Goal: Information Seeking & Learning: Find specific page/section

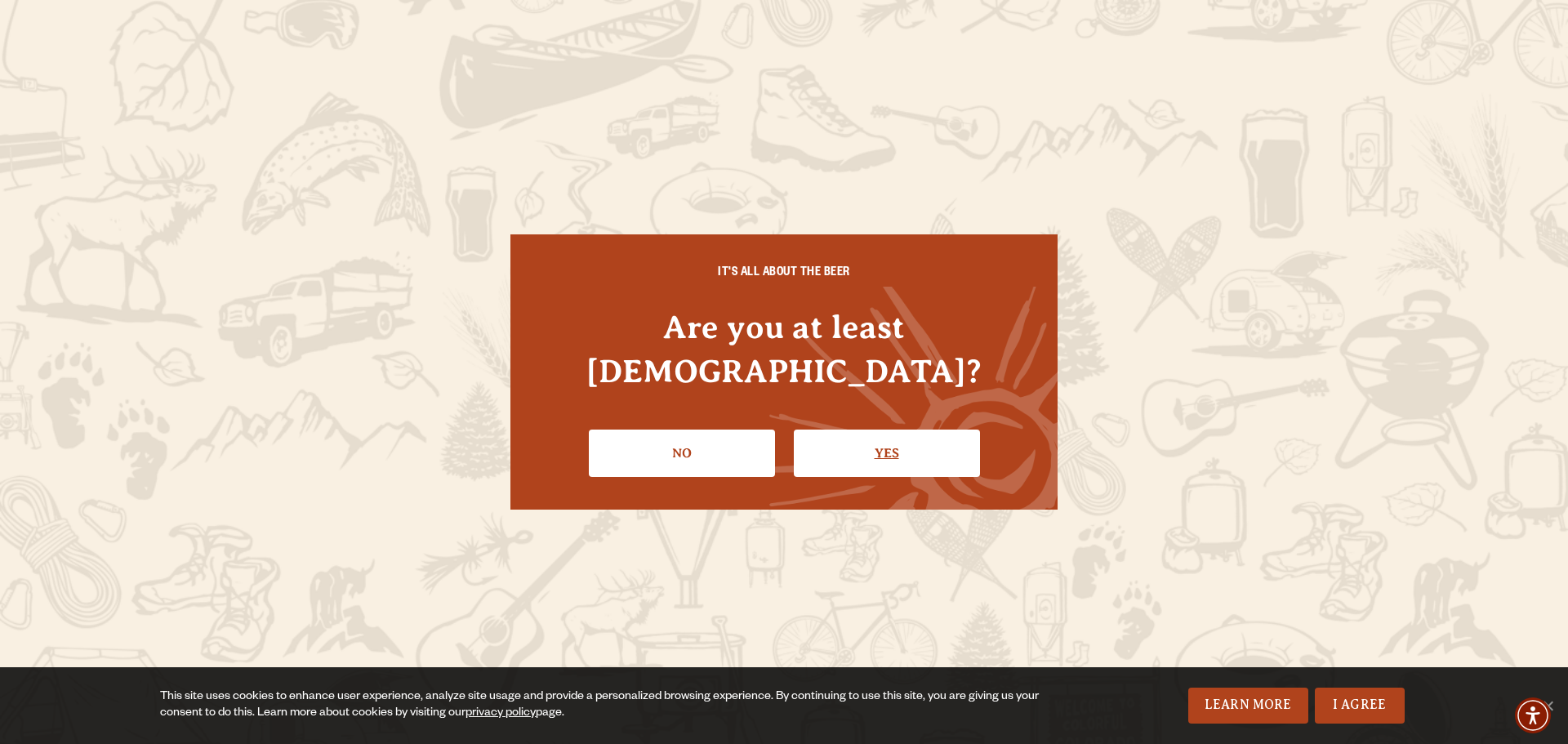
click at [855, 430] on link "Yes" at bounding box center [887, 453] width 186 height 48
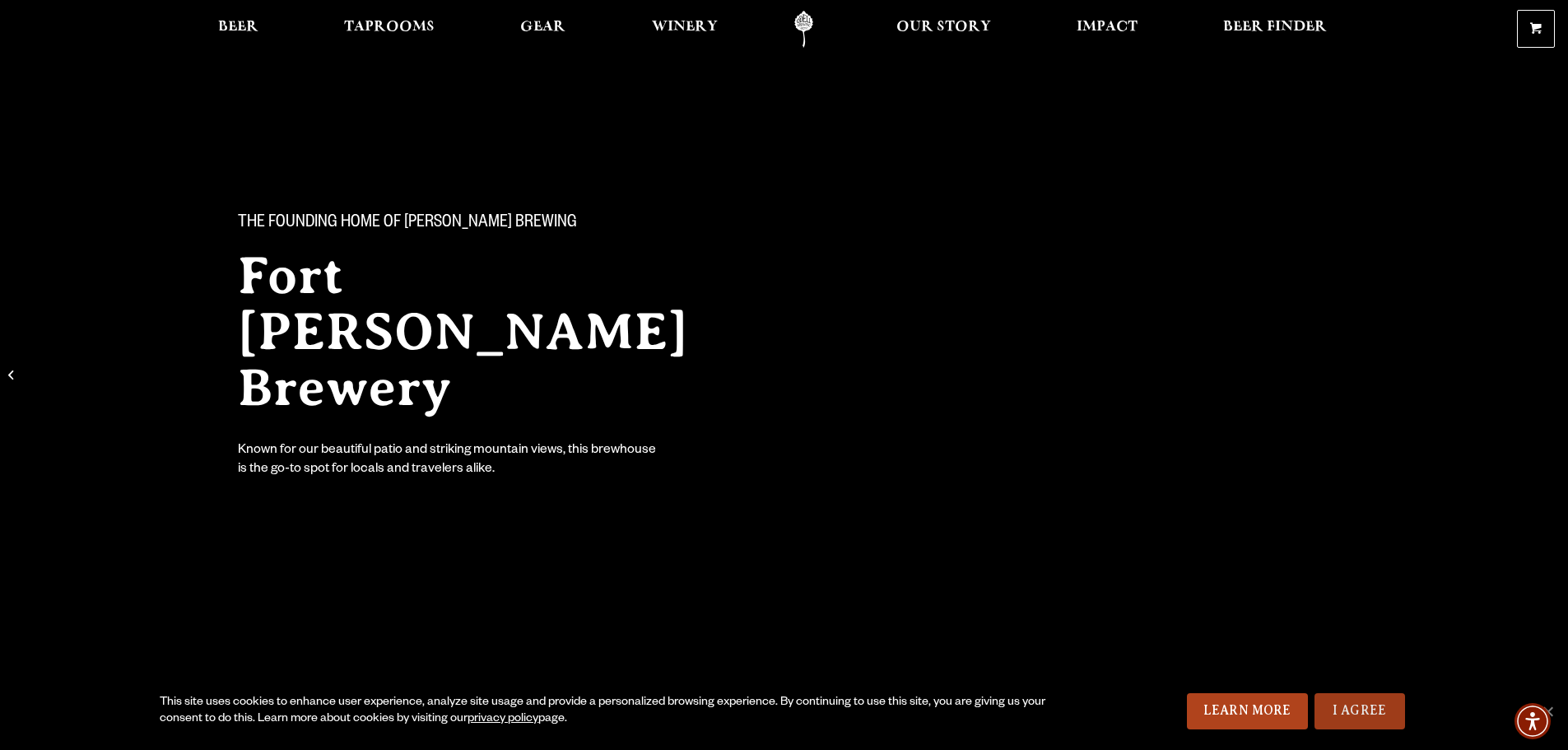
click at [1358, 708] on link "I Agree" at bounding box center [1360, 711] width 91 height 36
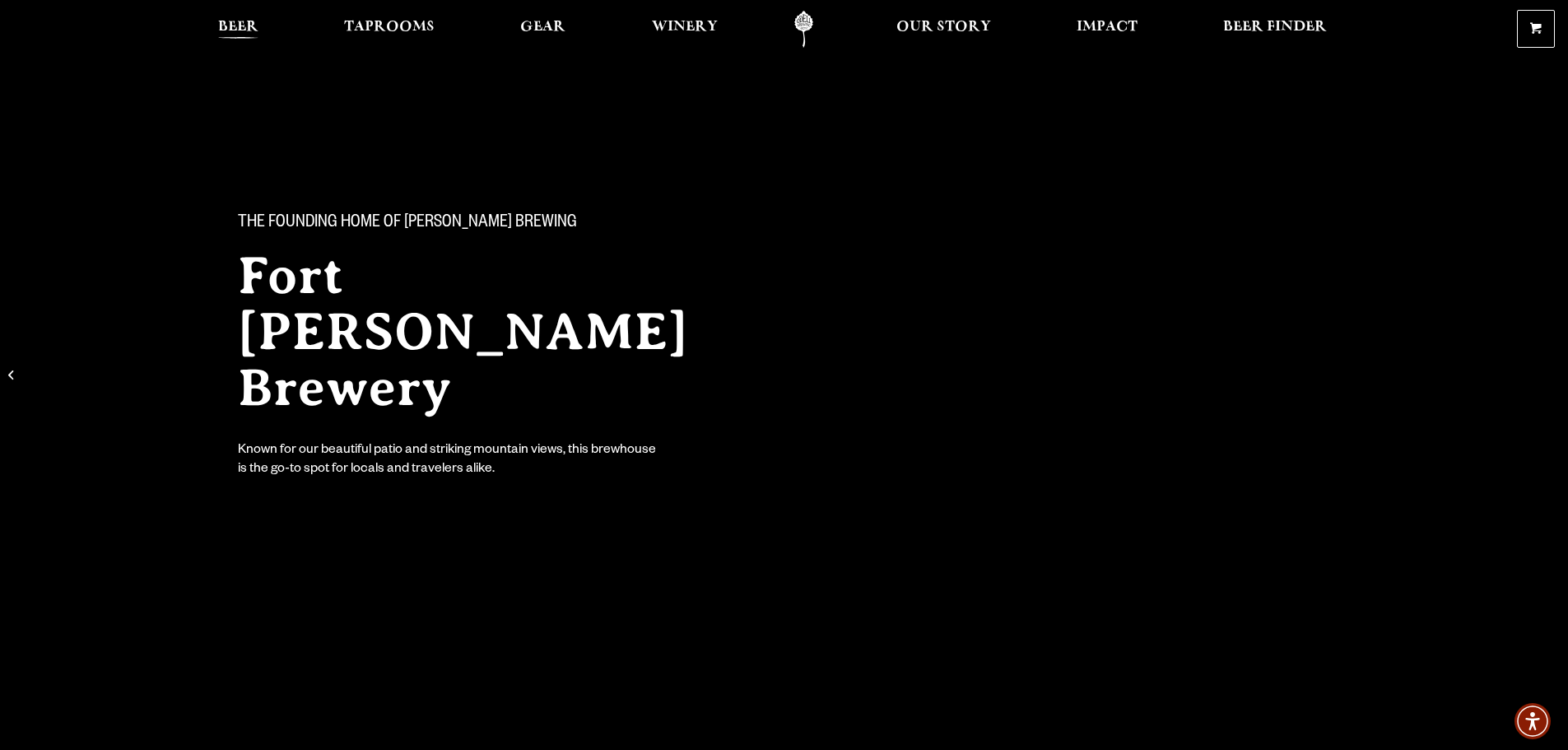
click at [237, 24] on span "Beer" at bounding box center [238, 27] width 41 height 13
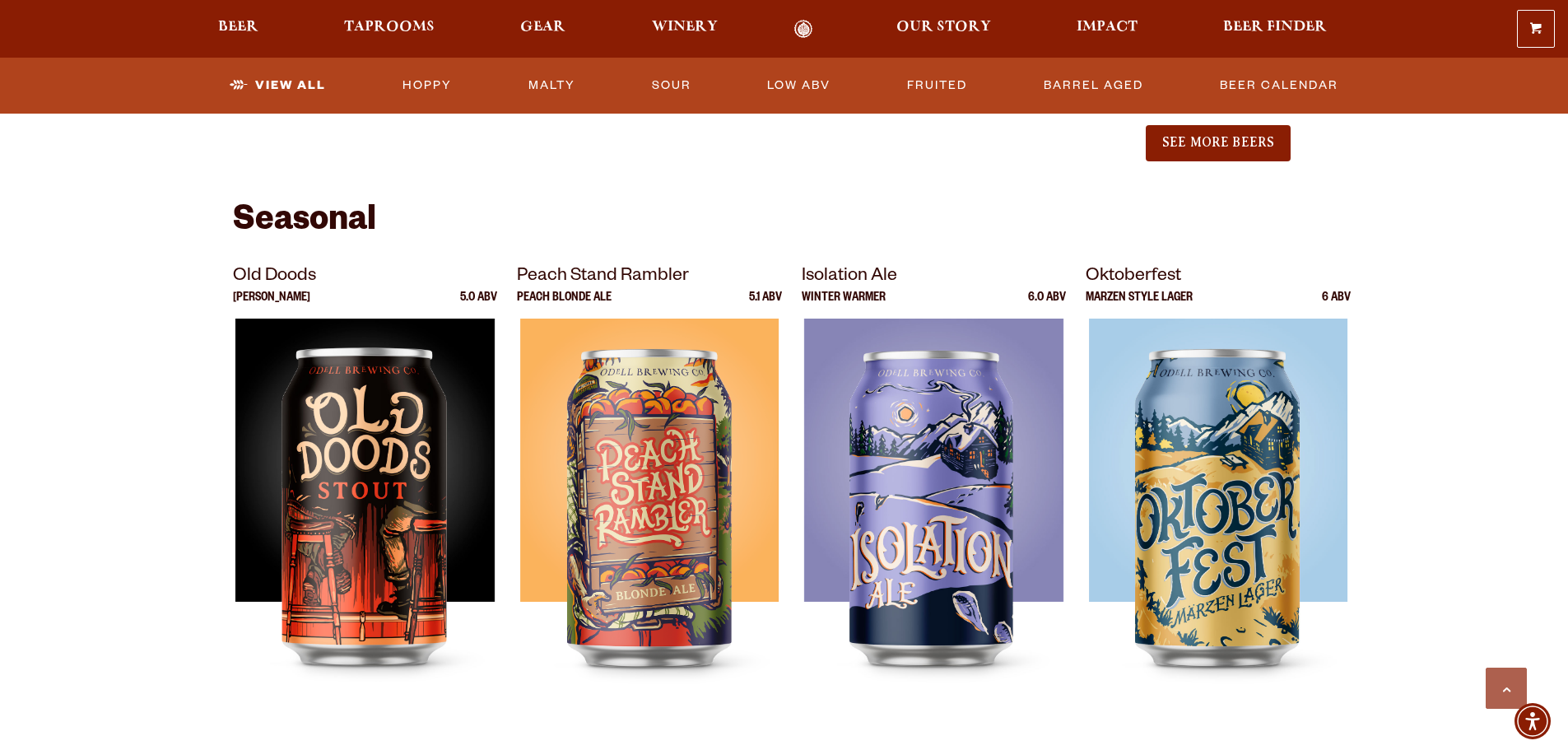
scroll to position [2142, 0]
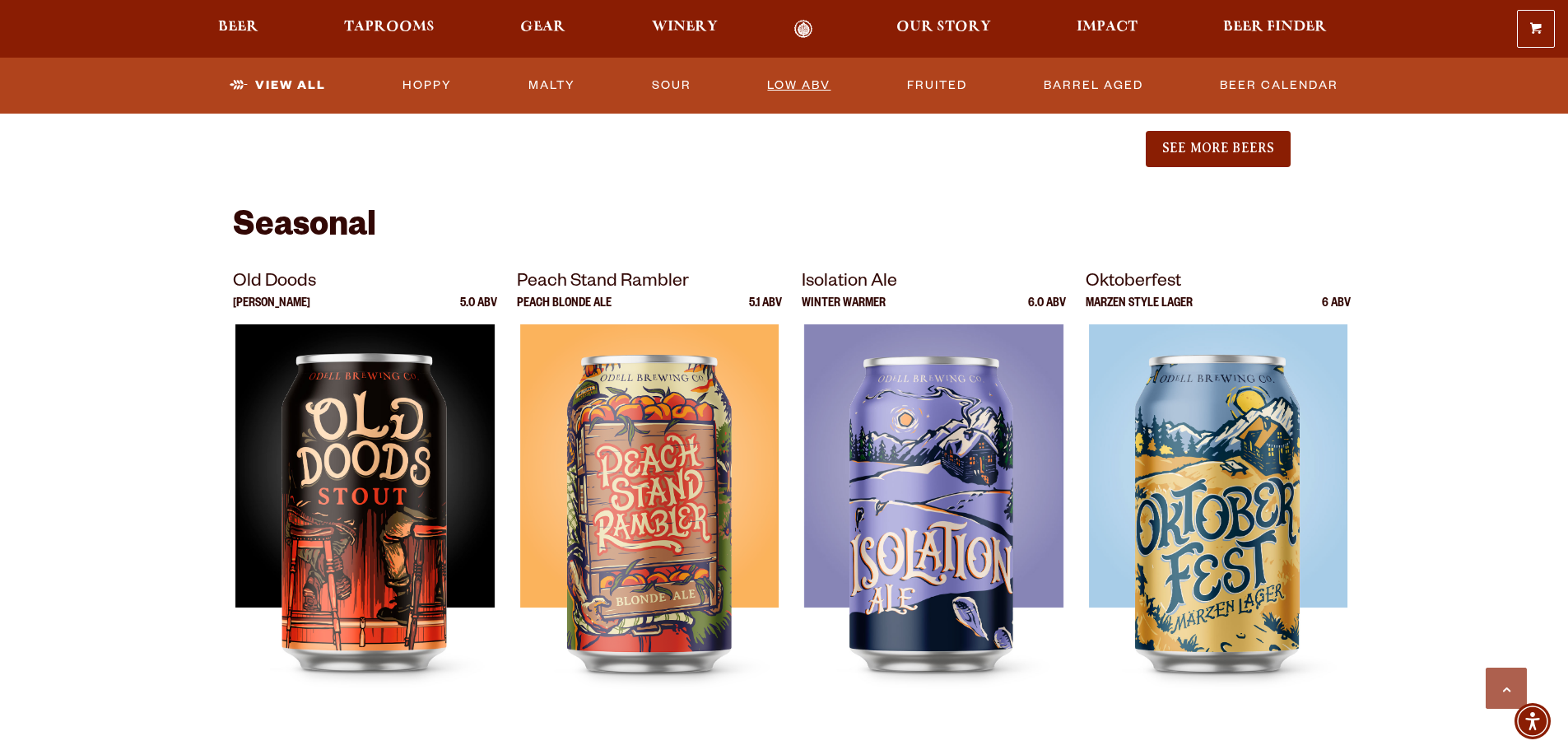
click at [795, 82] on link "Low ABV" at bounding box center [799, 86] width 76 height 38
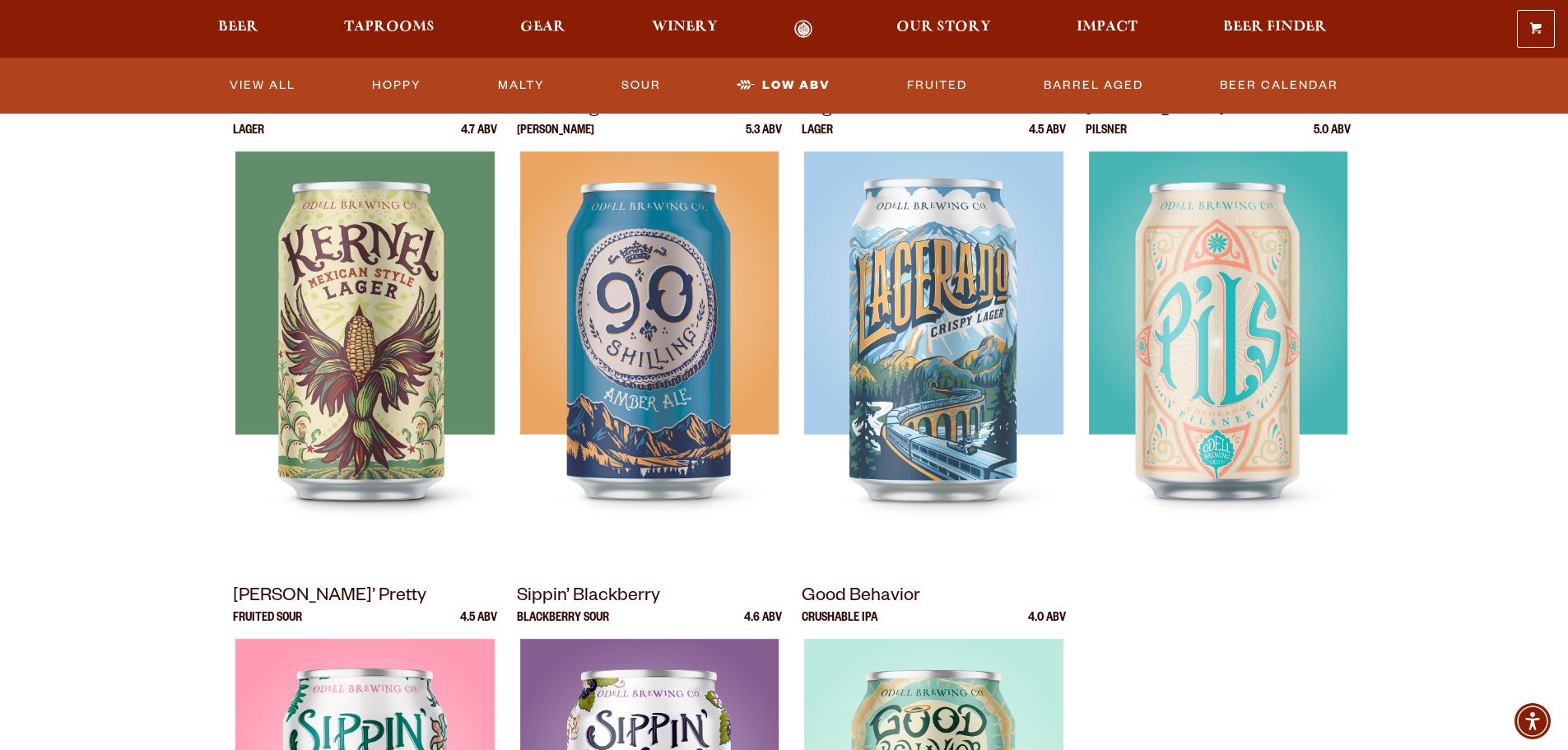
scroll to position [247, 0]
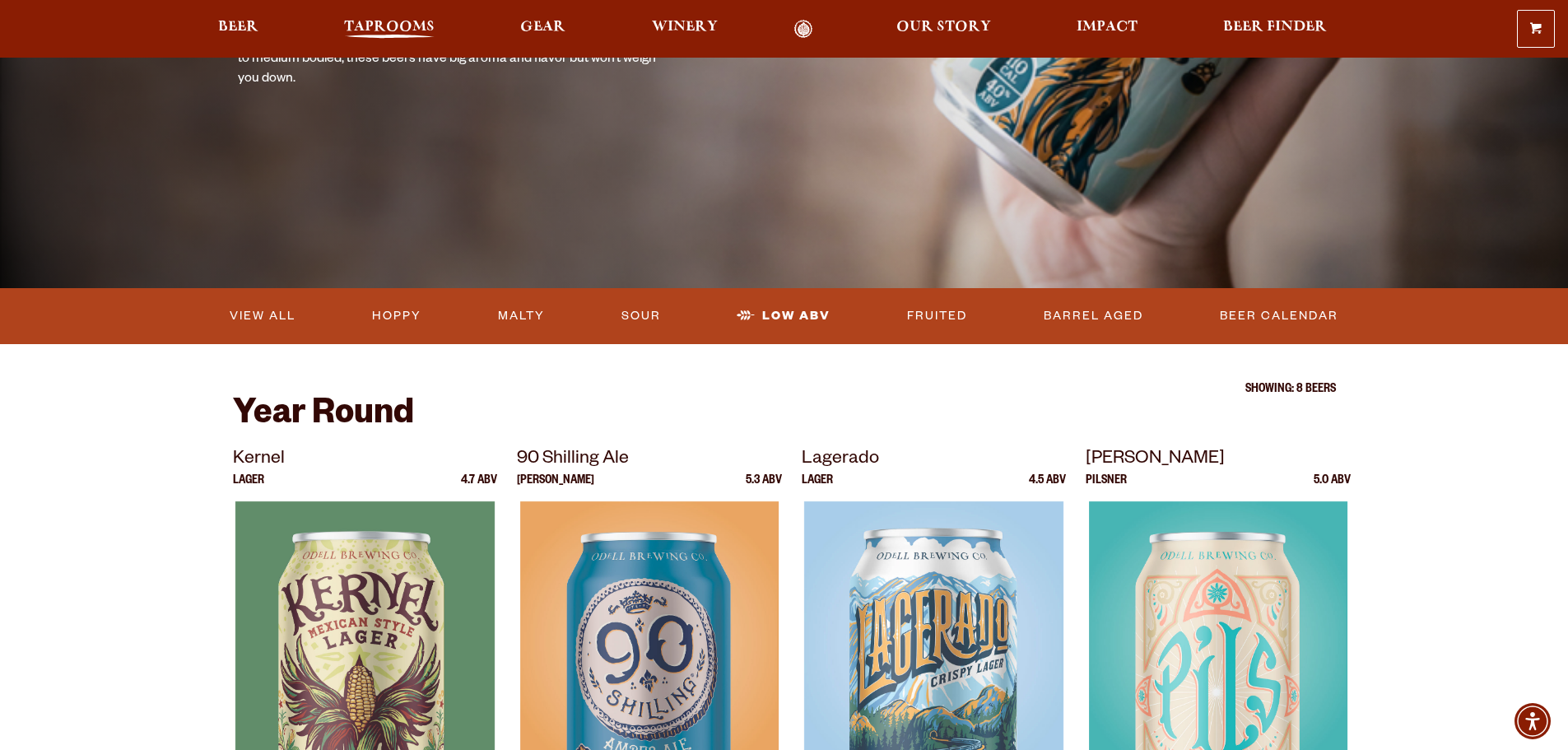
click at [407, 28] on span "Taprooms" at bounding box center [389, 27] width 91 height 13
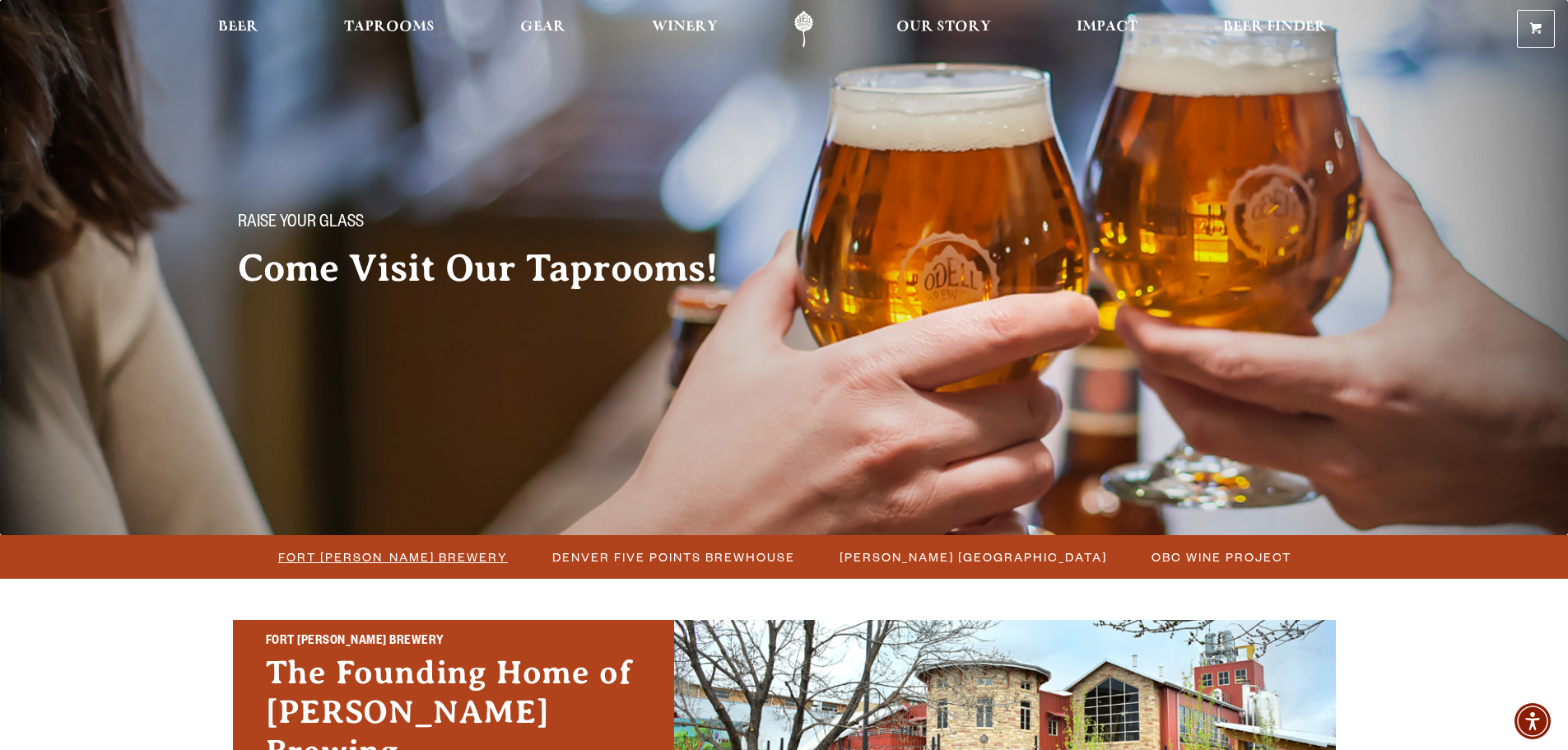
click at [441, 558] on span "Fort Collins Brewery" at bounding box center [393, 557] width 230 height 24
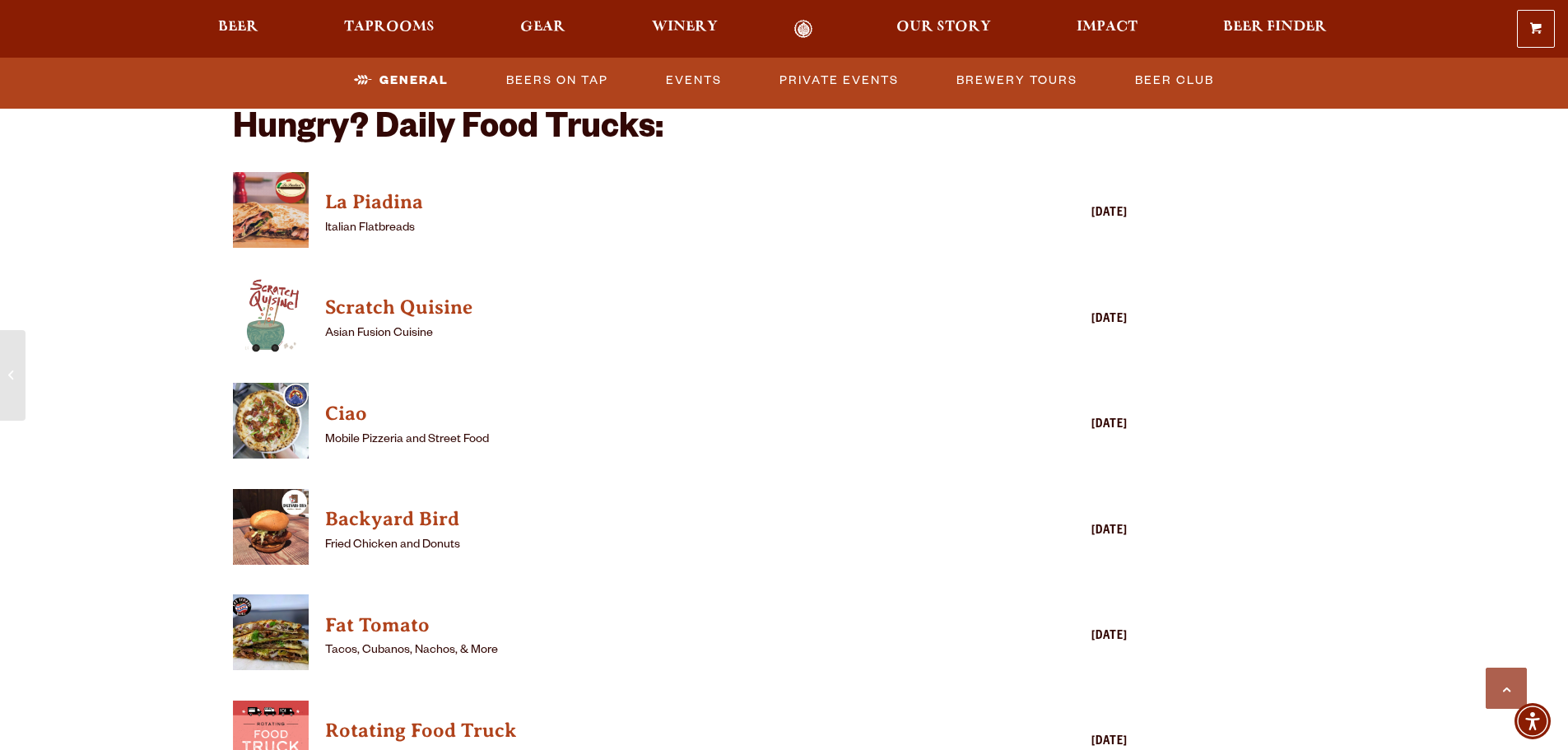
scroll to position [1730, 0]
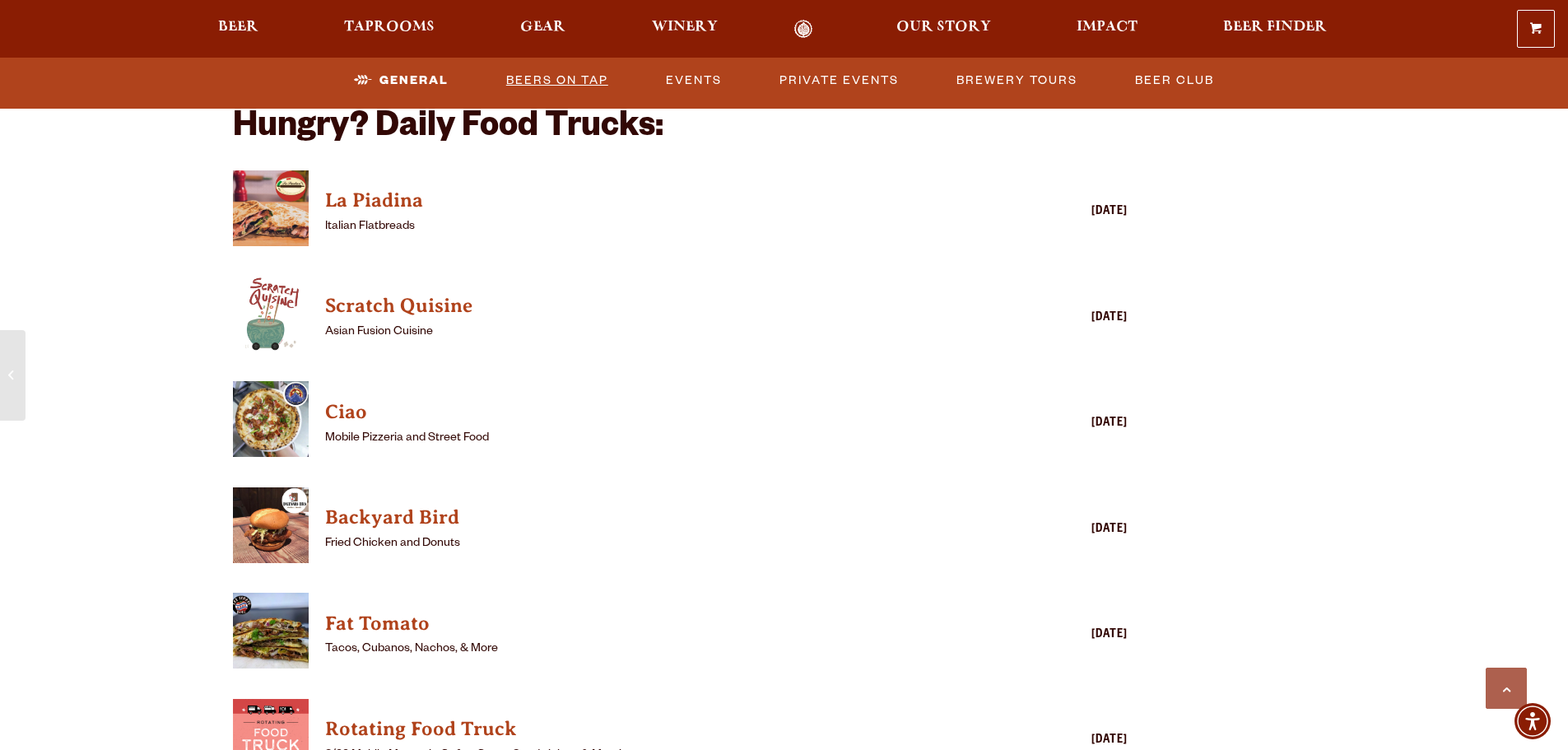
click at [523, 86] on link "Beers on Tap" at bounding box center [557, 80] width 115 height 38
click at [565, 78] on link "Beers on Tap" at bounding box center [543, 80] width 145 height 38
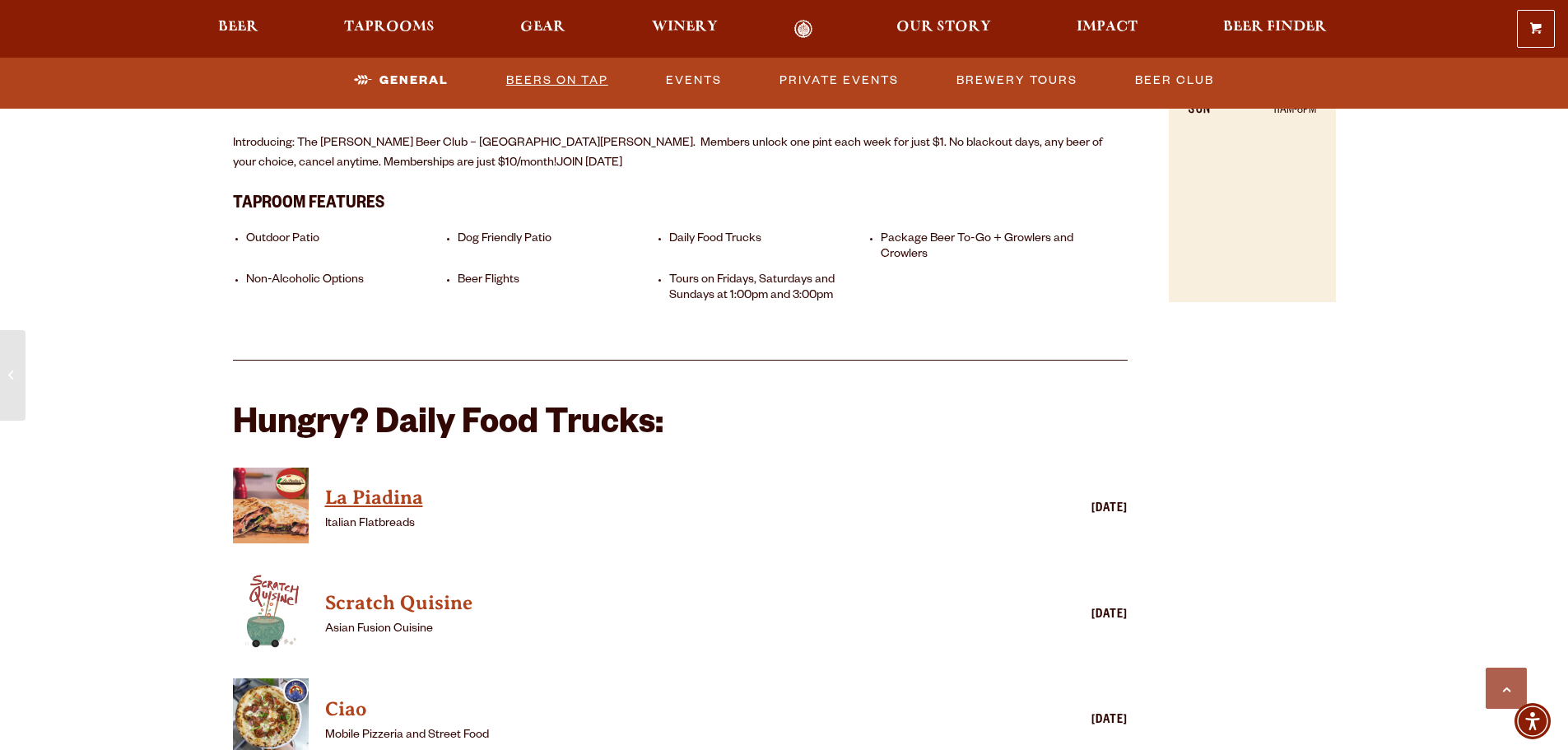
scroll to position [1894, 0]
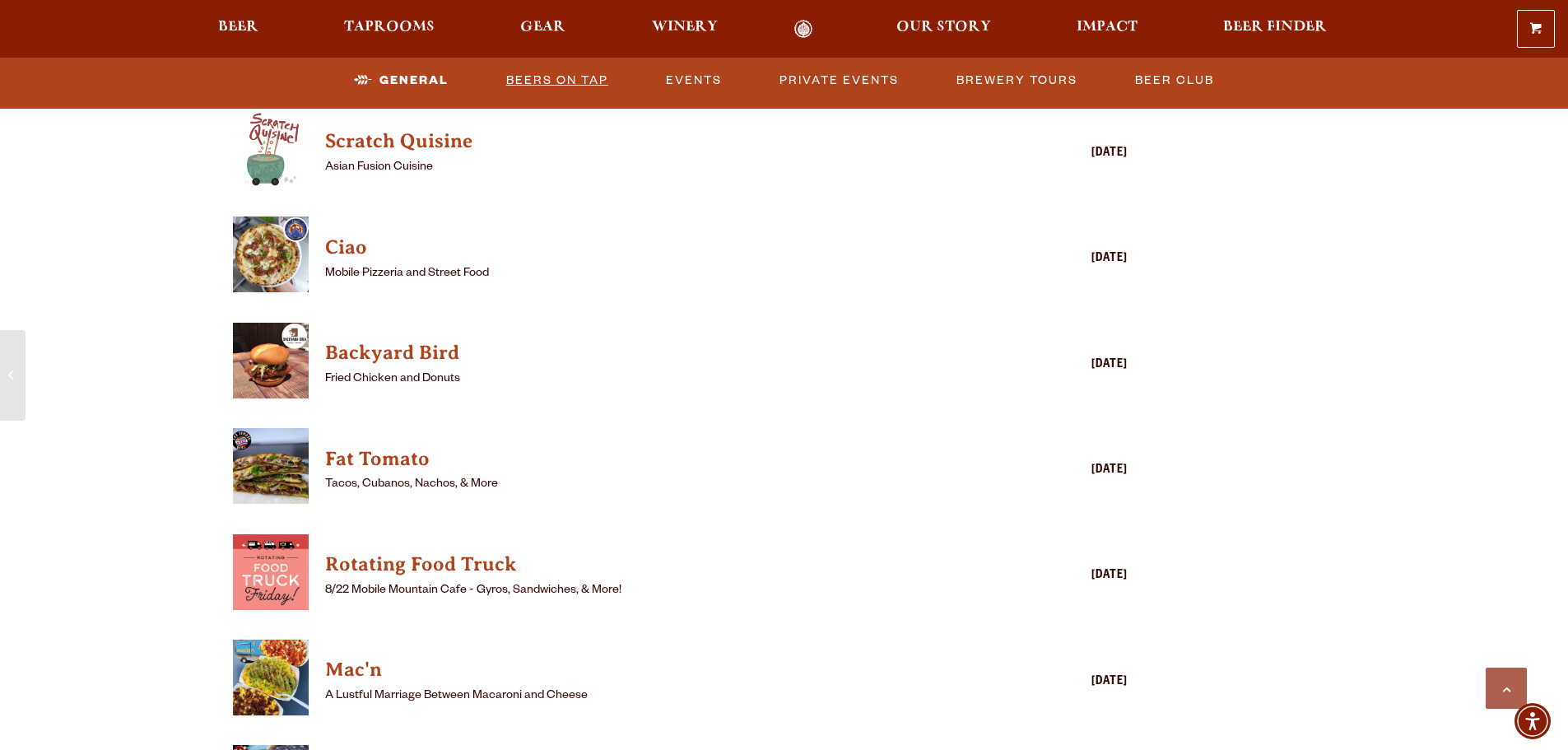
click at [561, 75] on link "Beers on Tap" at bounding box center [557, 80] width 115 height 38
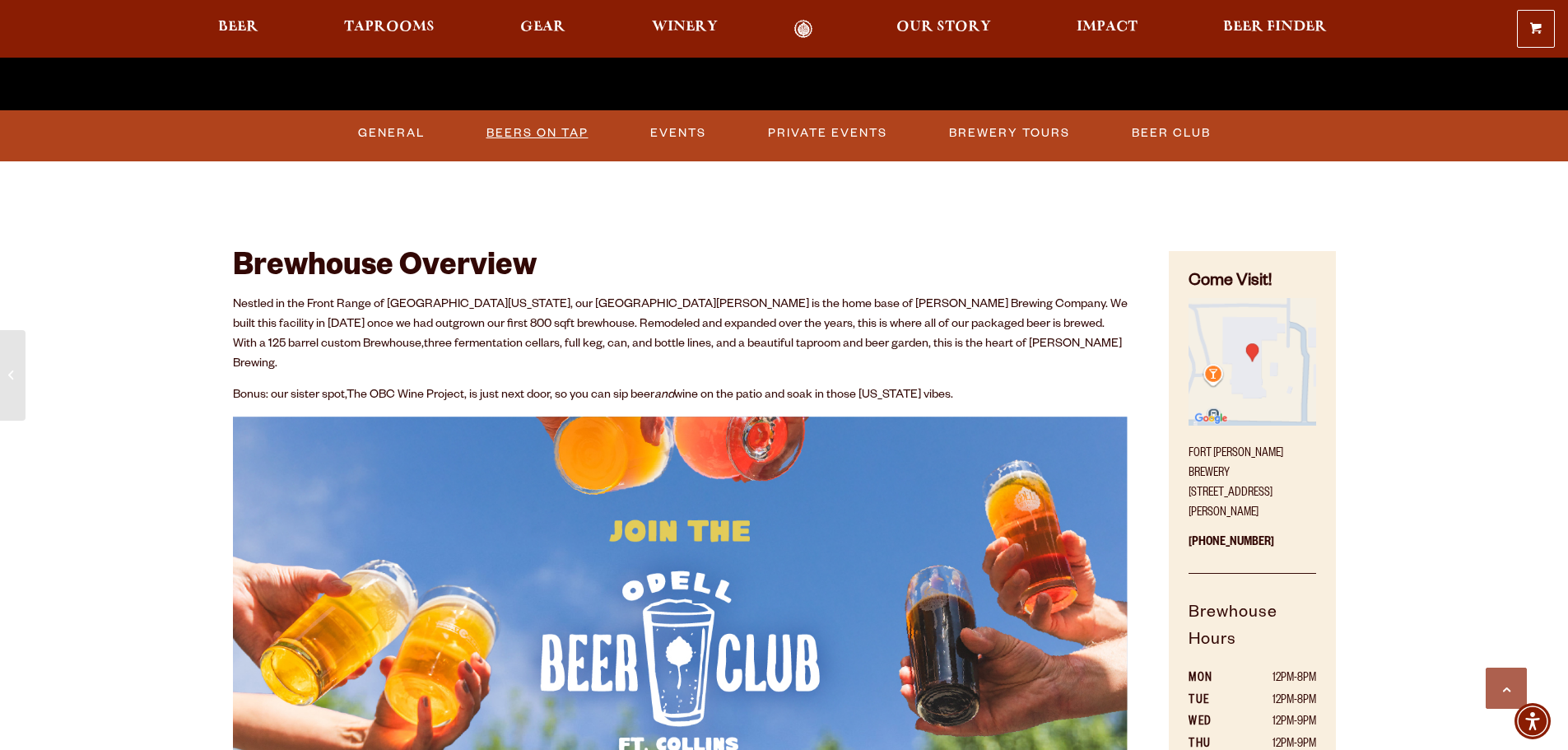
scroll to position [412, 0]
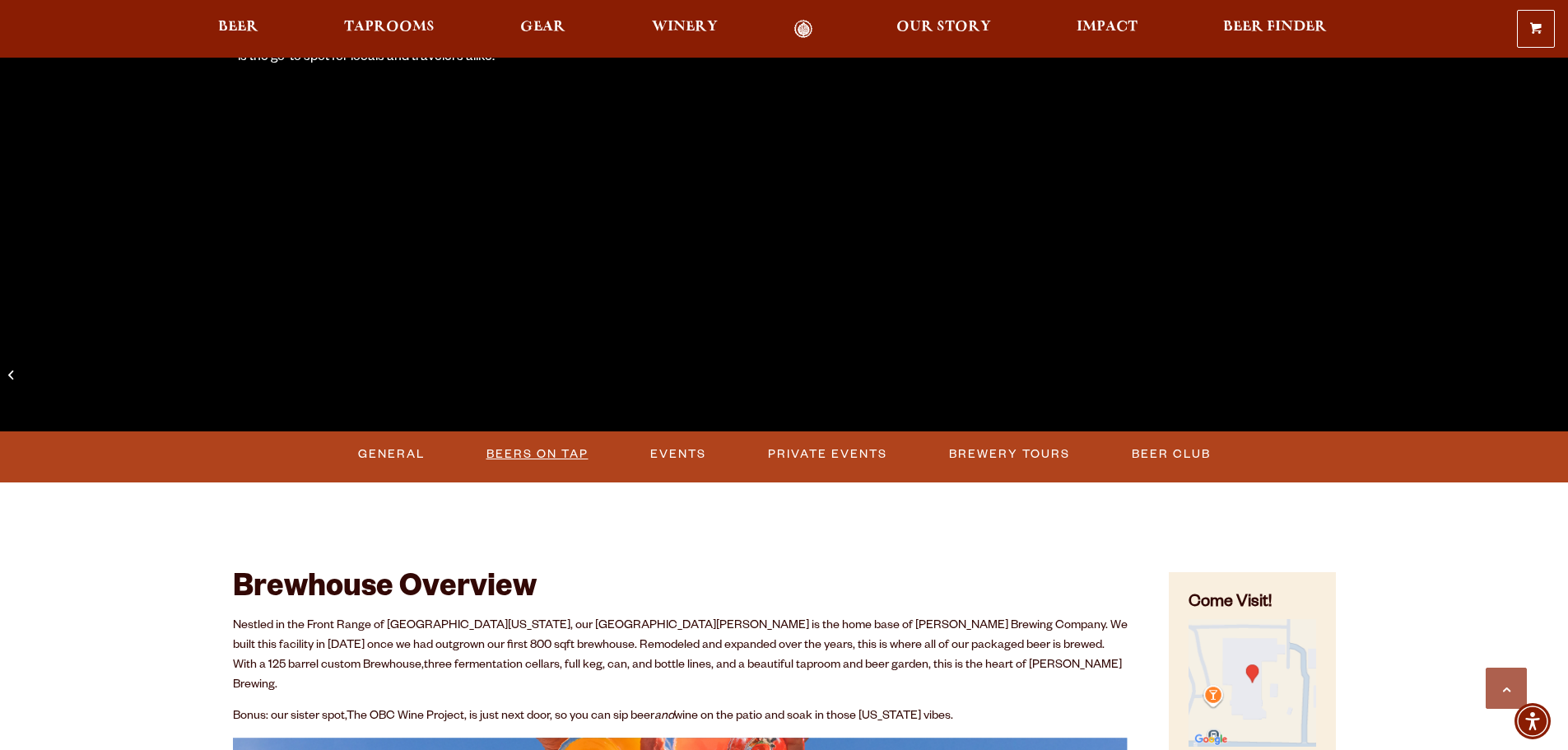
click at [547, 457] on link "Beers on Tap" at bounding box center [537, 455] width 115 height 38
click at [533, 454] on link "Beers on Tap" at bounding box center [543, 455] width 145 height 38
click at [485, 451] on link "Beers on Tap" at bounding box center [543, 455] width 145 height 38
click at [952, 23] on span "Our Story" at bounding box center [944, 27] width 94 height 13
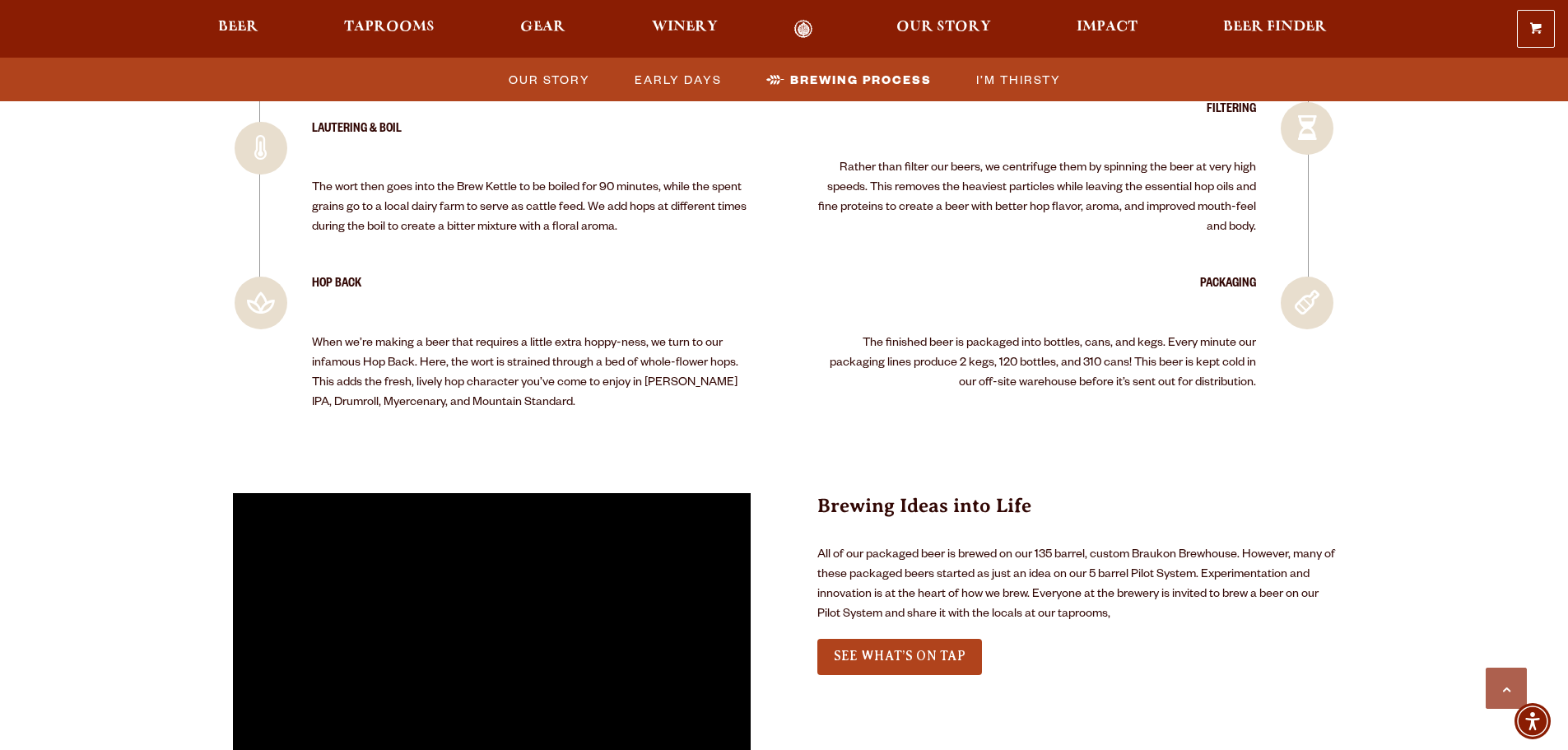
scroll to position [4366, 0]
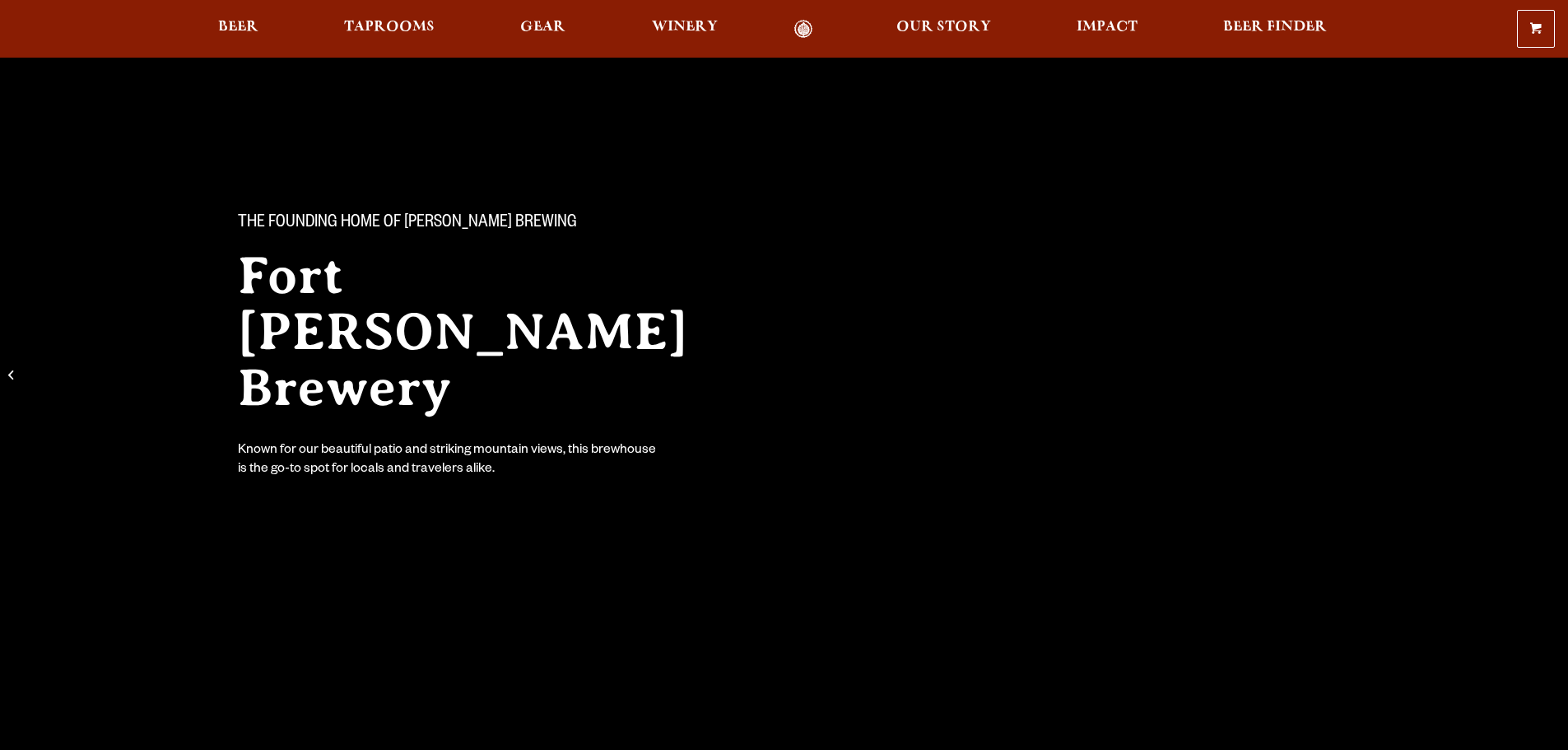
scroll to position [410, 0]
